Goal: Task Accomplishment & Management: Use online tool/utility

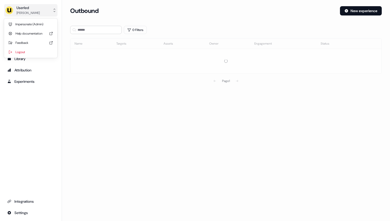
click at [30, 12] on div "[PERSON_NAME]" at bounding box center [28, 12] width 23 height 5
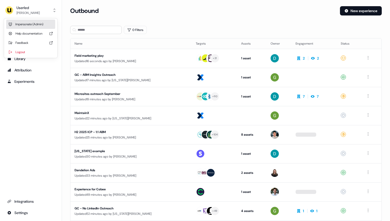
click at [30, 23] on div "Impersonate (Admin)" at bounding box center [30, 24] width 49 height 9
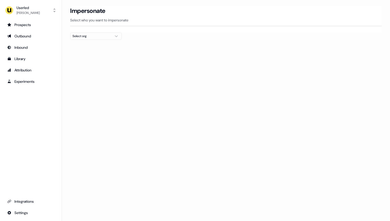
click at [83, 34] on div "Select org" at bounding box center [91, 36] width 39 height 5
type input "****"
click at [89, 52] on div "Telgorithm" at bounding box center [95, 55] width 51 height 8
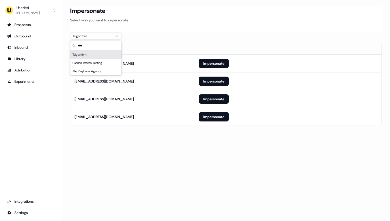
click at [168, 28] on div "Impersonate Select who you want to impersonate" at bounding box center [226, 19] width 312 height 26
click at [215, 101] on button "Impersonate" at bounding box center [214, 98] width 30 height 9
